Goal: Find specific page/section: Find specific page/section

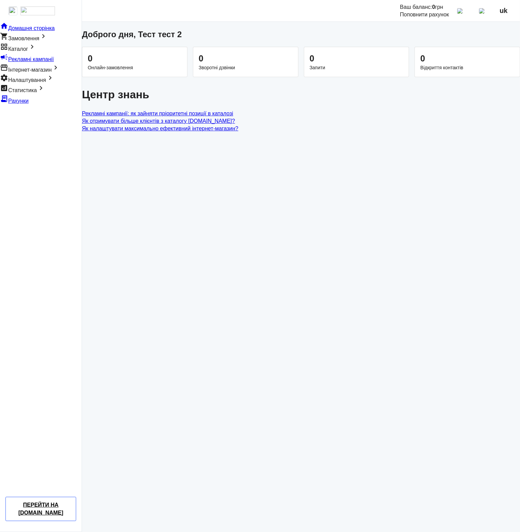
click at [28, 52] on span "Каталог" at bounding box center [18, 49] width 20 height 6
click at [18, 59] on span "Товари" at bounding box center [9, 57] width 18 height 6
